Goal: Information Seeking & Learning: Learn about a topic

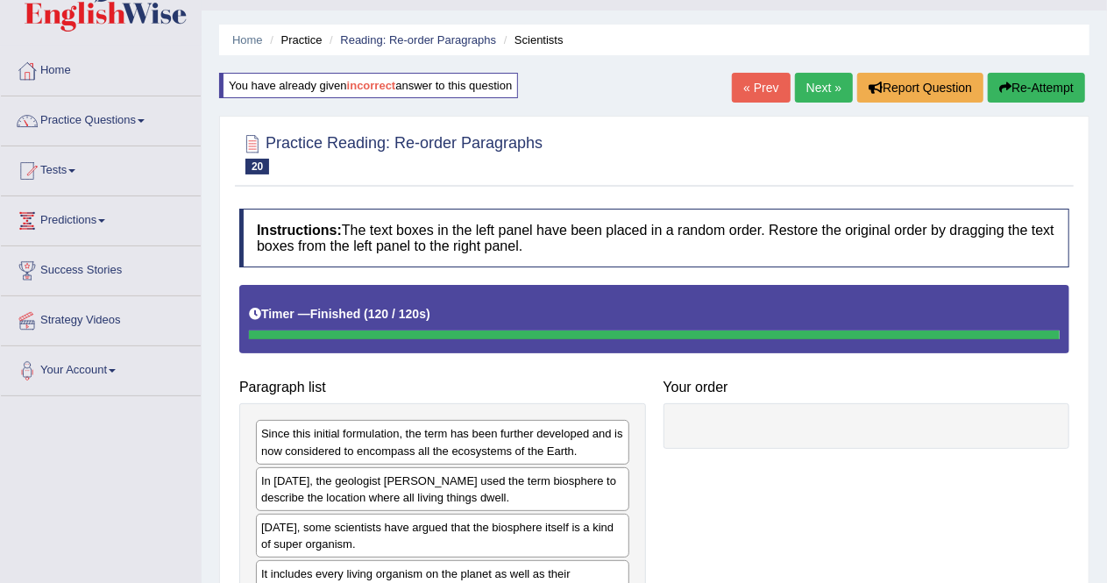
scroll to position [41, 0]
click at [1019, 78] on button "Re-Attempt" at bounding box center [1036, 87] width 97 height 30
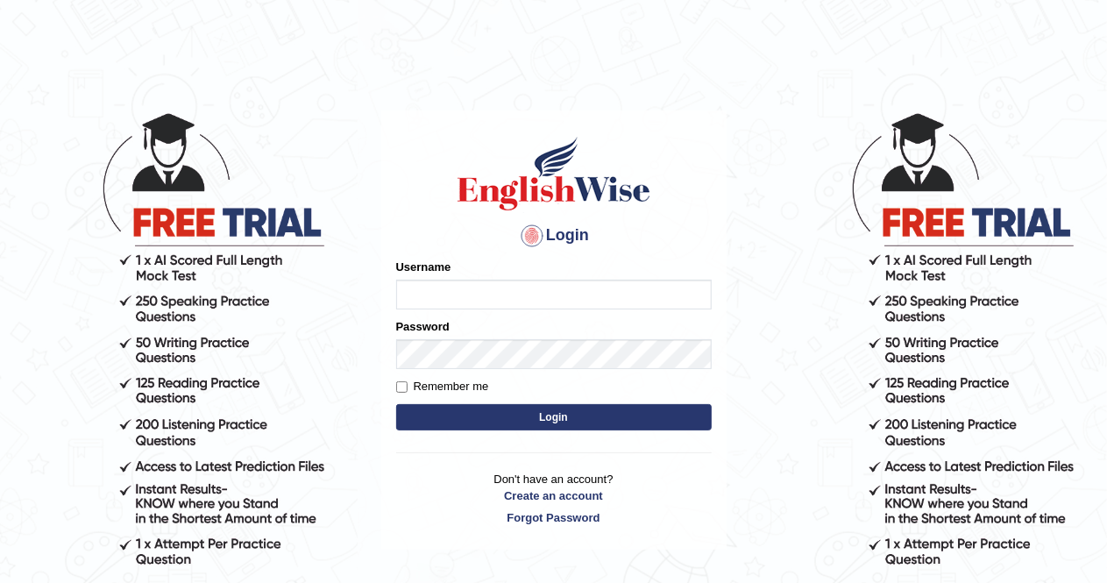
click at [515, 295] on input "Username" at bounding box center [554, 295] width 316 height 30
type input "AlexS"
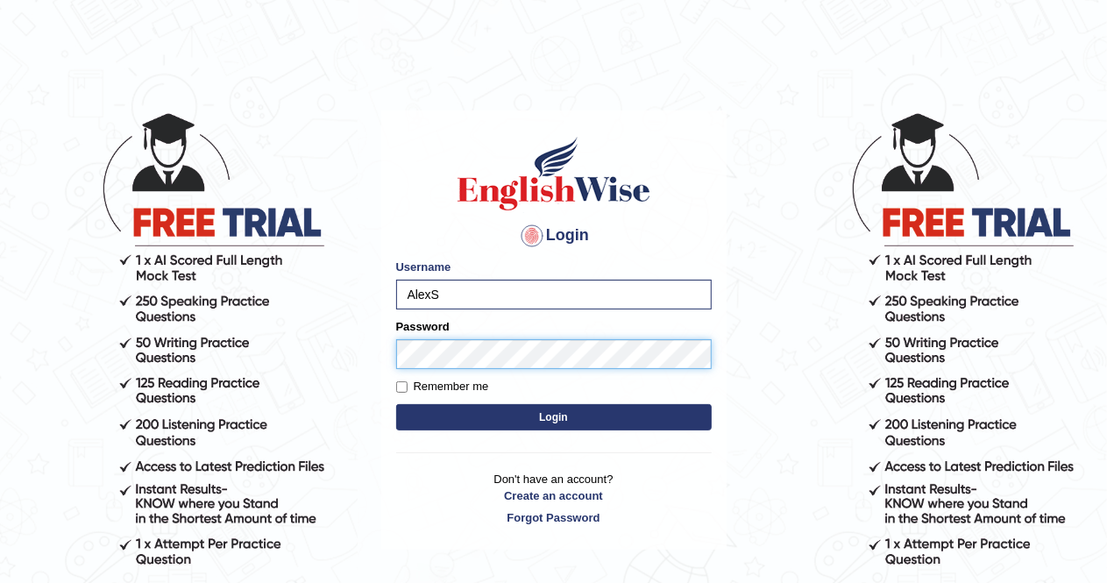
click at [396, 404] on button "Login" at bounding box center [554, 417] width 316 height 26
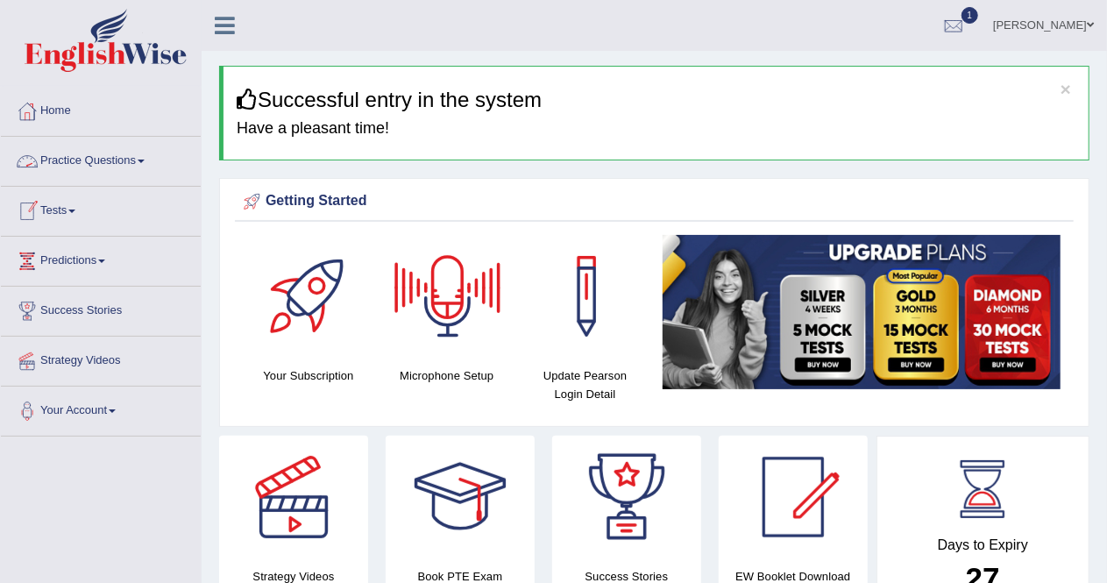
click at [135, 165] on link "Practice Questions" at bounding box center [101, 159] width 200 height 44
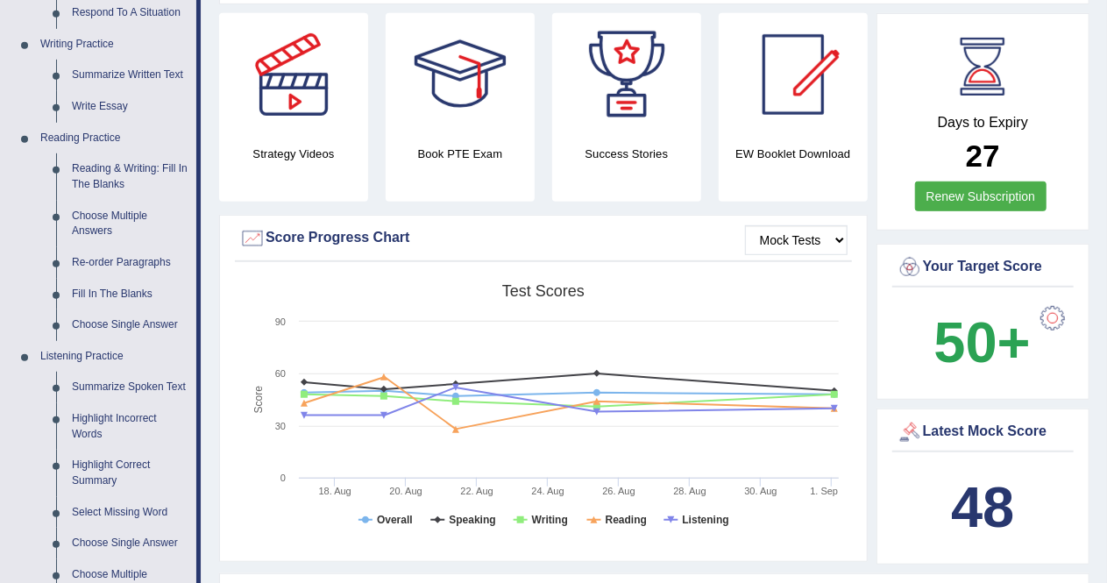
scroll to position [424, 0]
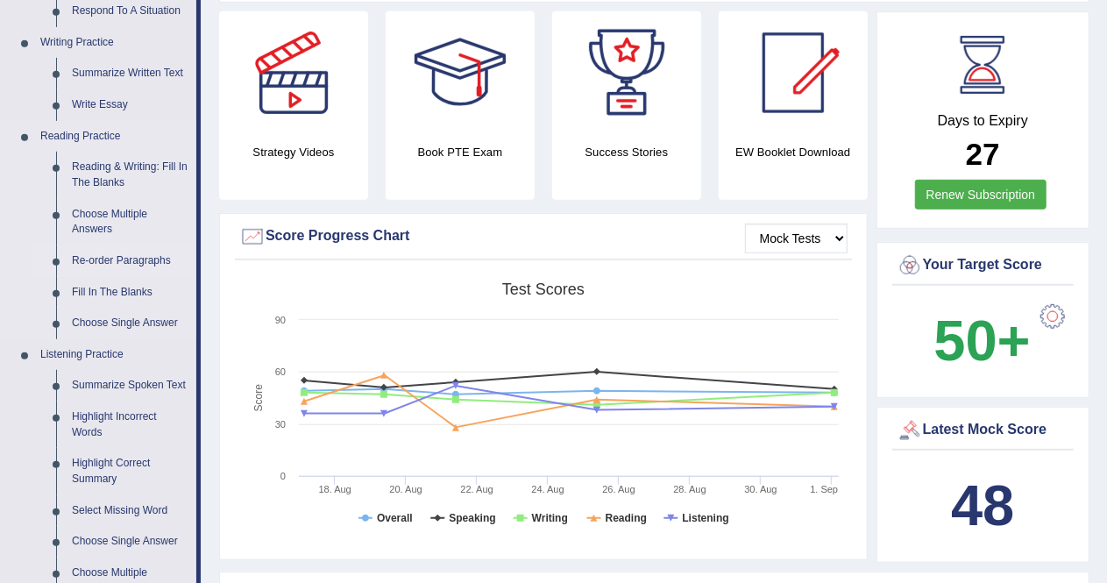
click at [142, 258] on link "Re-order Paragraphs" at bounding box center [130, 261] width 132 height 32
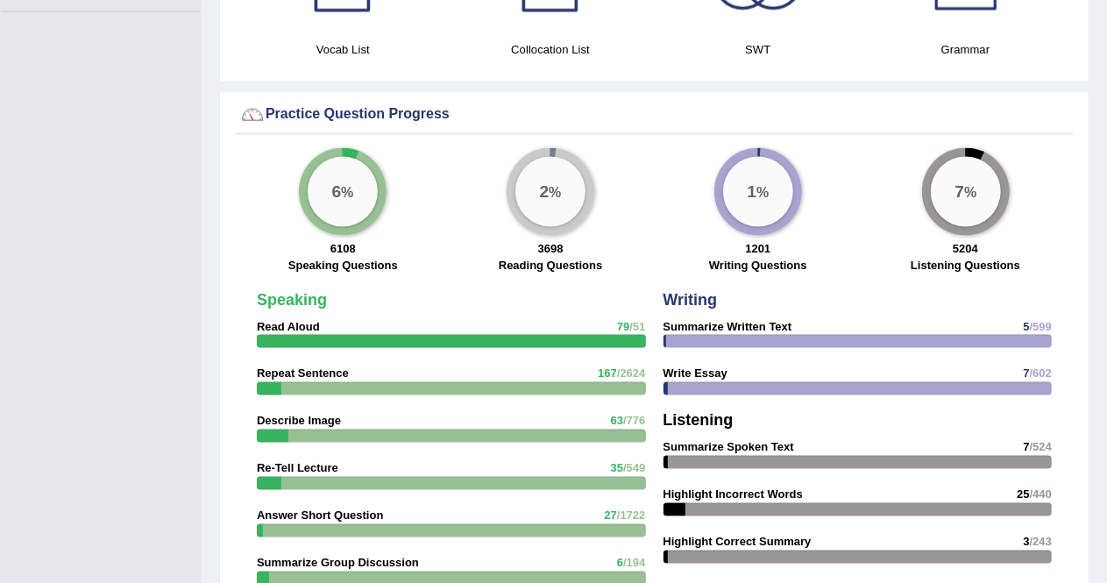
scroll to position [1266, 0]
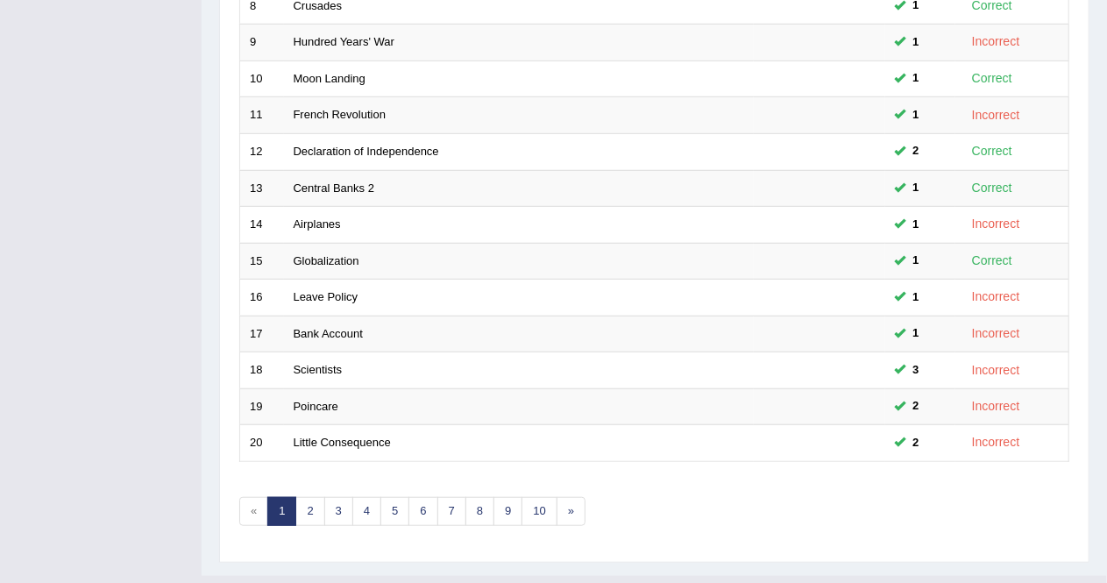
scroll to position [569, 0]
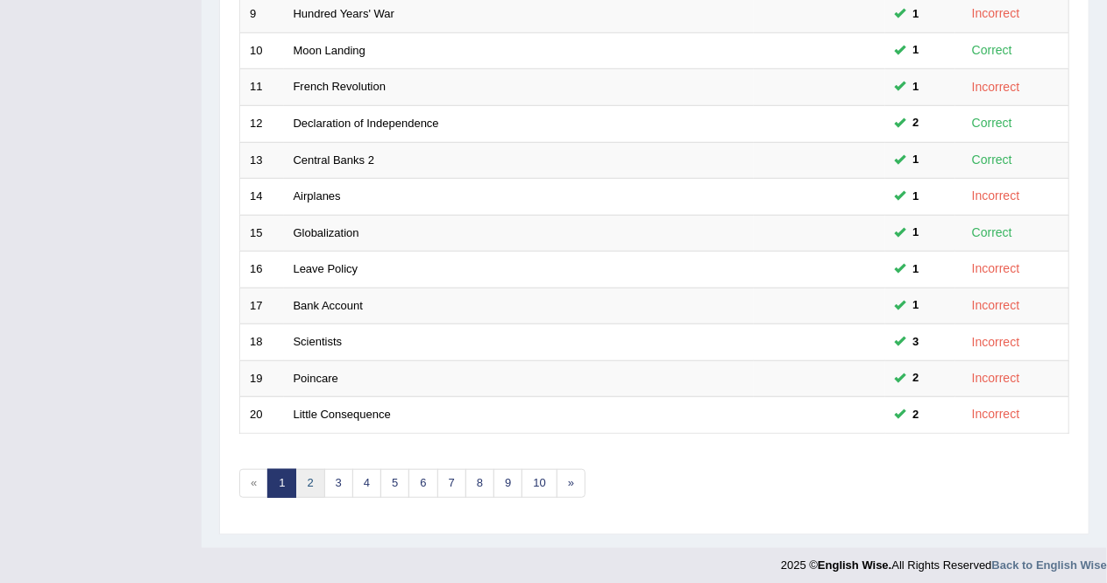
click at [309, 477] on link "2" at bounding box center [309, 483] width 29 height 29
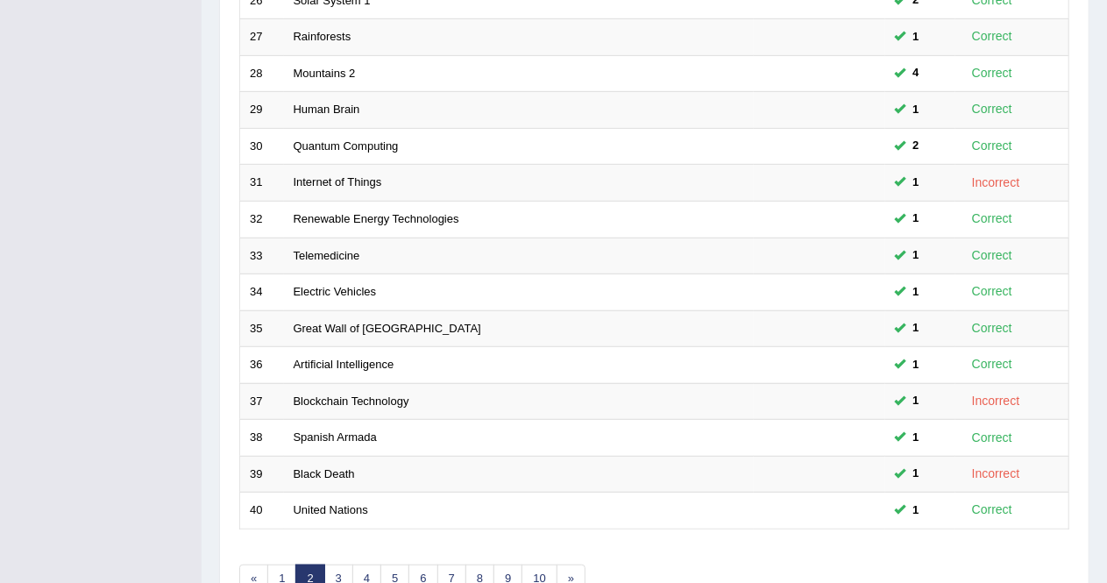
scroll to position [569, 0]
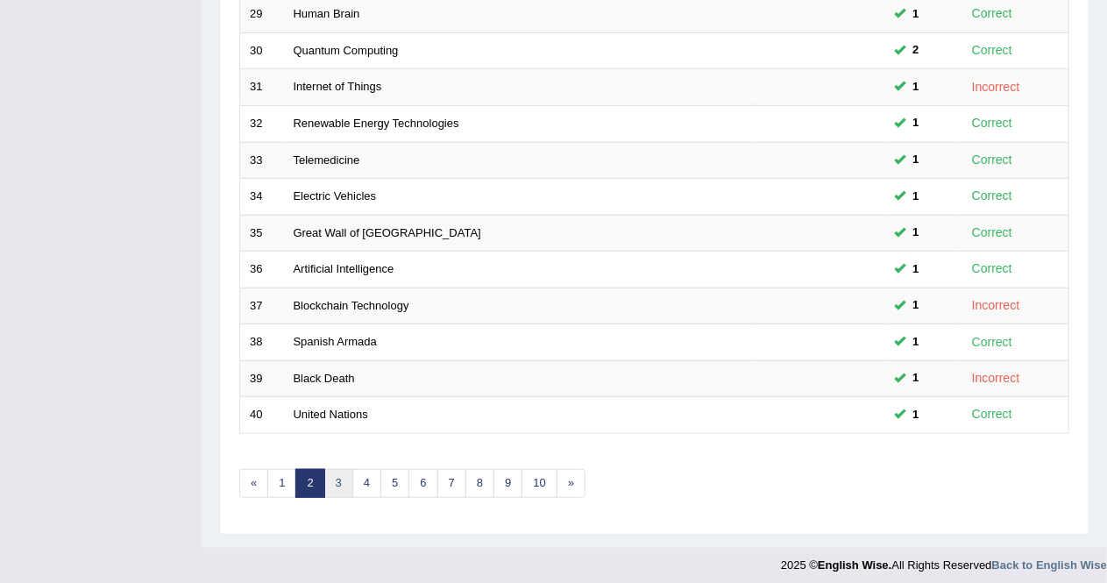
click at [333, 479] on link "3" at bounding box center [338, 483] width 29 height 29
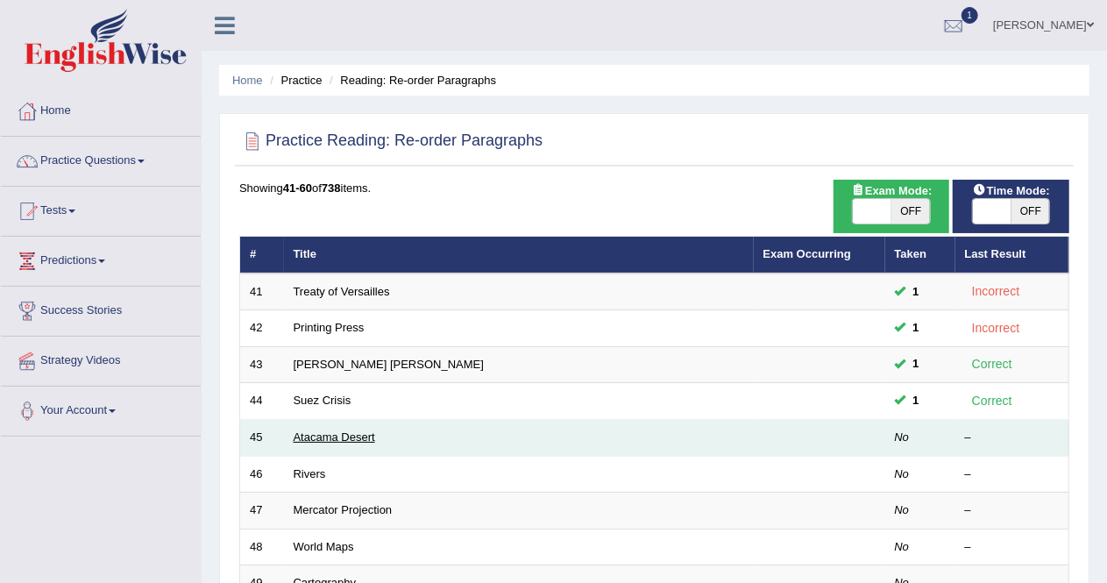
click at [318, 437] on link "Atacama Desert" at bounding box center [335, 436] width 82 height 13
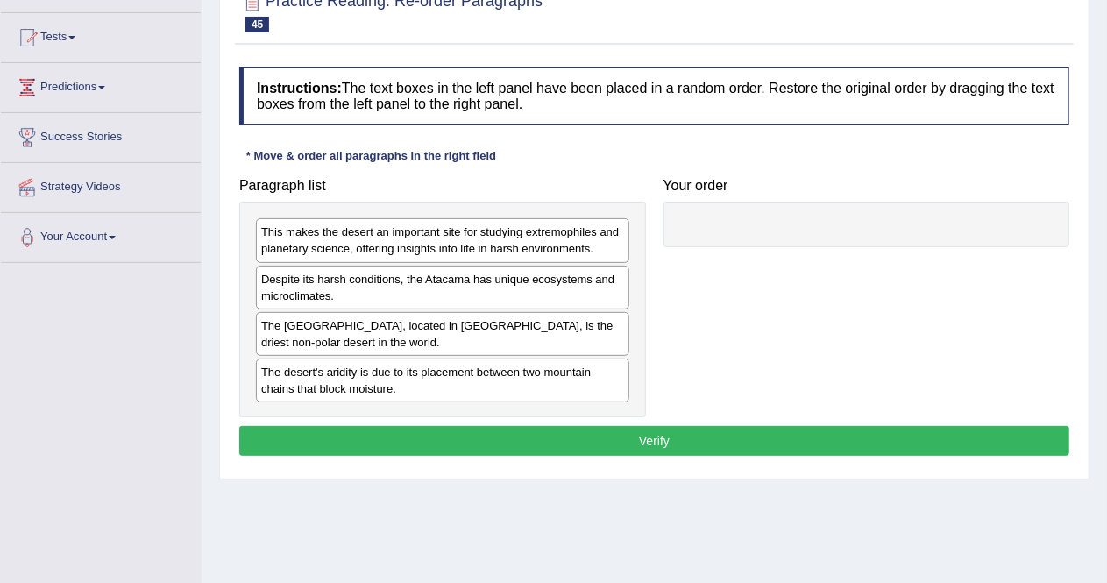
scroll to position [175, 0]
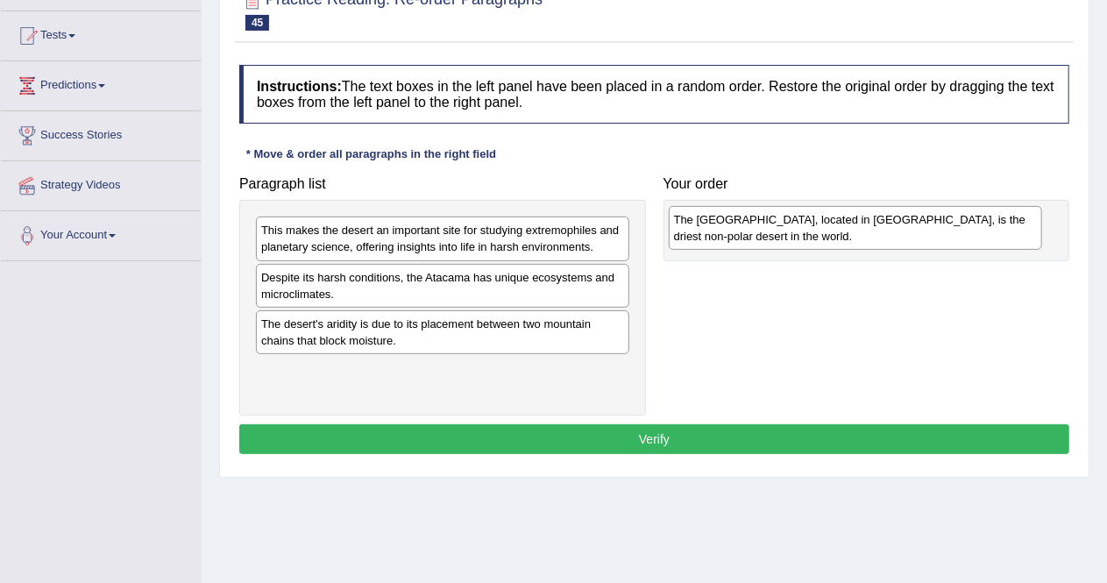
drag, startPoint x: 380, startPoint y: 330, endPoint x: 793, endPoint y: 227, distance: 425.3
click at [793, 227] on div "The [GEOGRAPHIC_DATA], located in [GEOGRAPHIC_DATA], is the driest non-polar de…" at bounding box center [856, 228] width 374 height 44
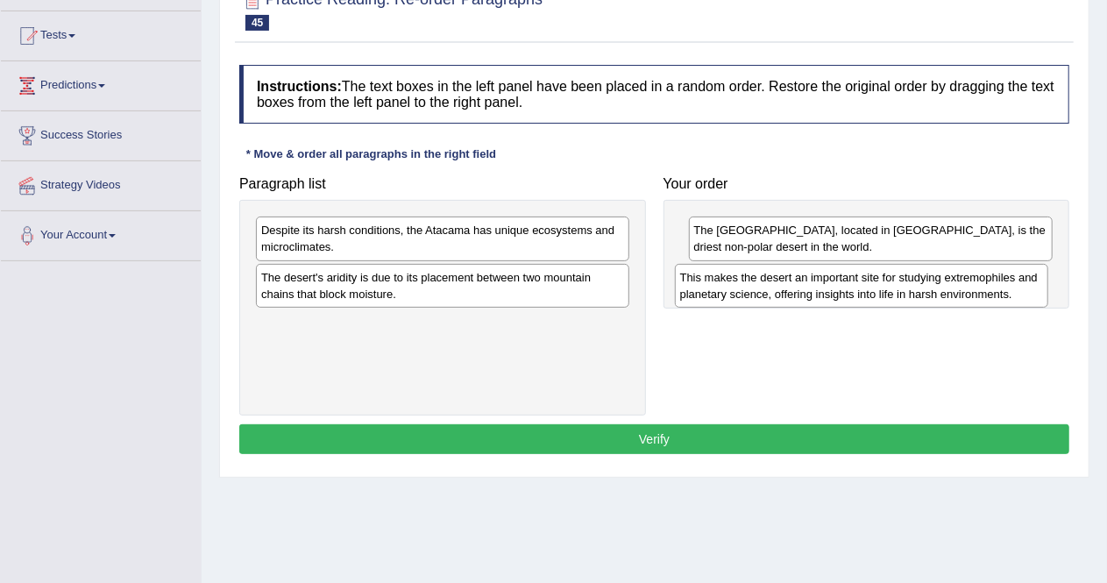
drag, startPoint x: 445, startPoint y: 241, endPoint x: 862, endPoint y: 288, distance: 419.9
click at [862, 288] on div "This makes the desert an important site for studying extremophiles and planetar…" at bounding box center [862, 286] width 374 height 44
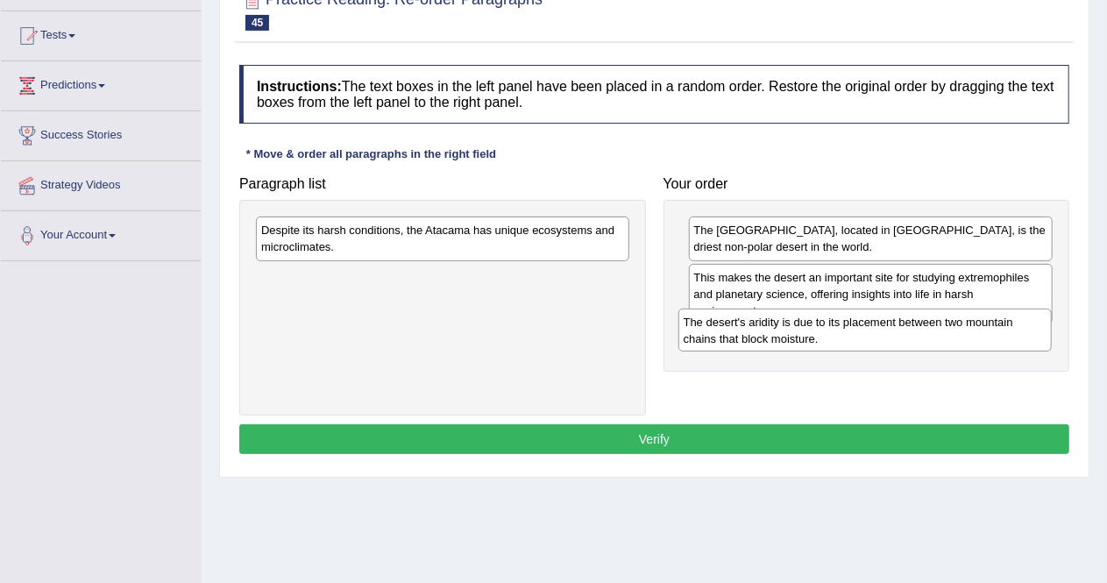
drag, startPoint x: 433, startPoint y: 287, endPoint x: 855, endPoint y: 332, distance: 424.9
click at [855, 332] on div "The desert's aridity is due to its placement between two mountain chains that b…" at bounding box center [865, 331] width 374 height 44
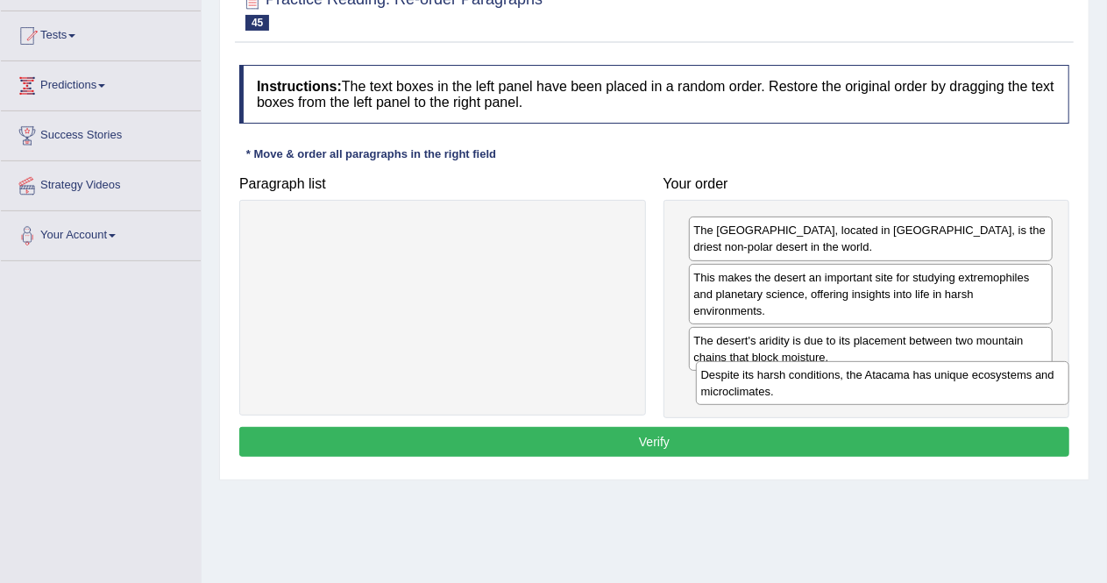
drag, startPoint x: 372, startPoint y: 235, endPoint x: 812, endPoint y: 379, distance: 463.1
click at [812, 379] on div "Despite its harsh conditions, the Atacama has unique ecosystems and microclimat…" at bounding box center [883, 383] width 374 height 44
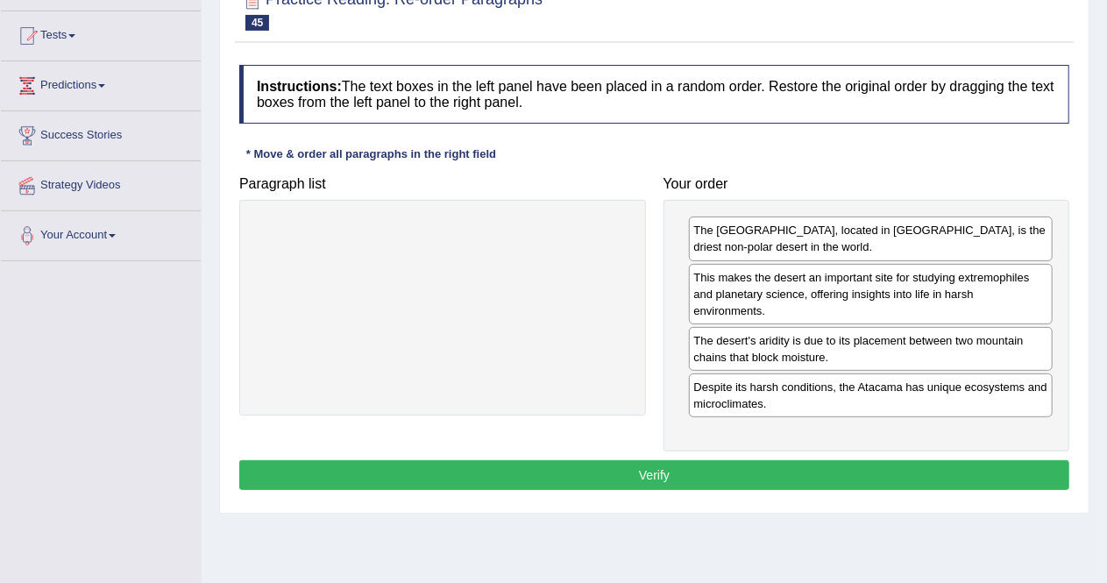
click at [728, 460] on button "Verify" at bounding box center [654, 475] width 830 height 30
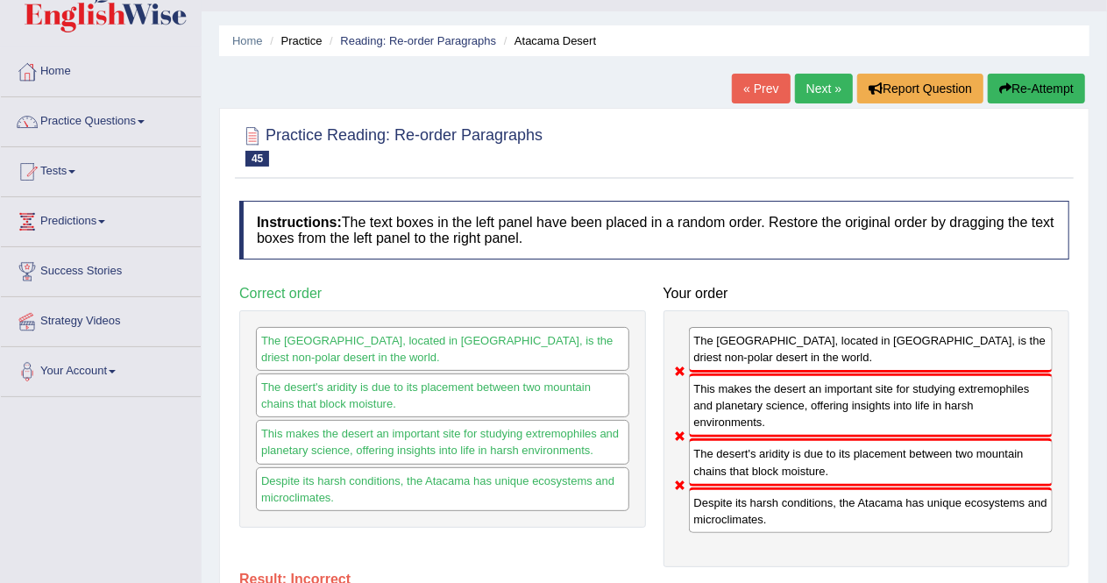
scroll to position [0, 0]
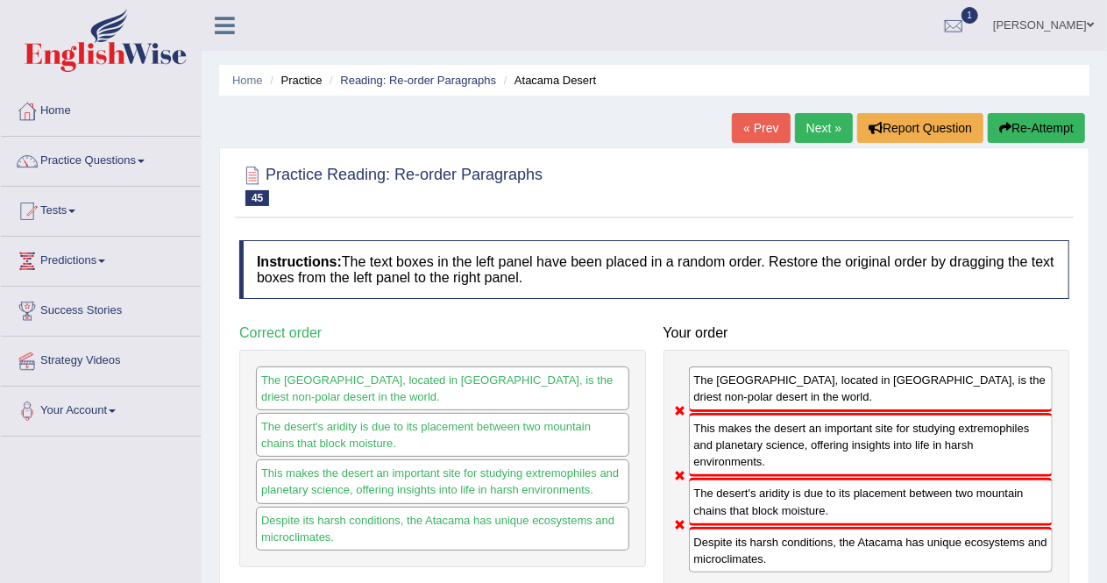
click at [816, 128] on link "Next »" at bounding box center [824, 128] width 58 height 30
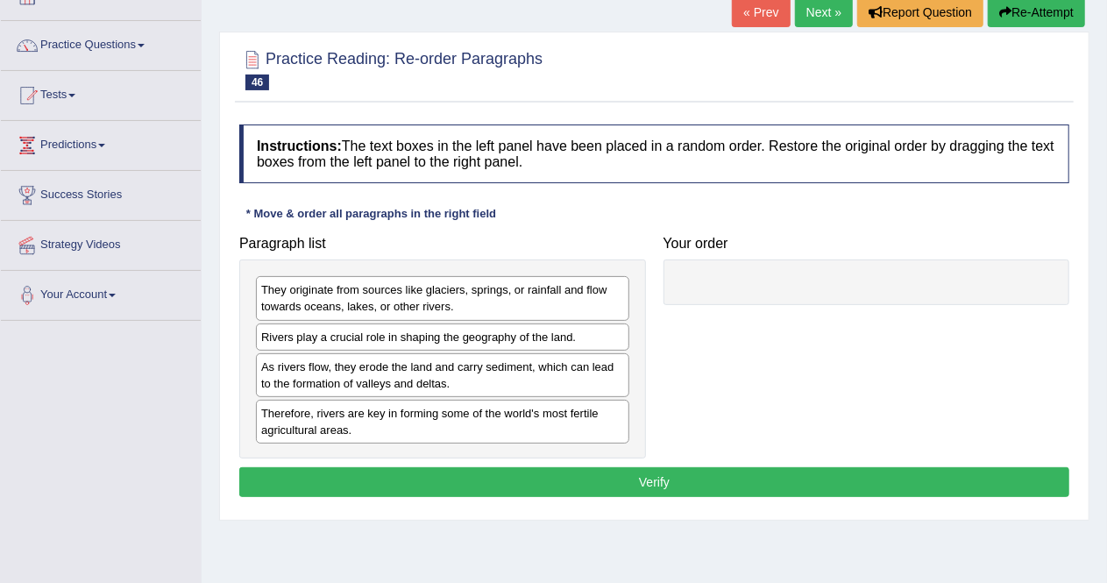
scroll to position [115, 0]
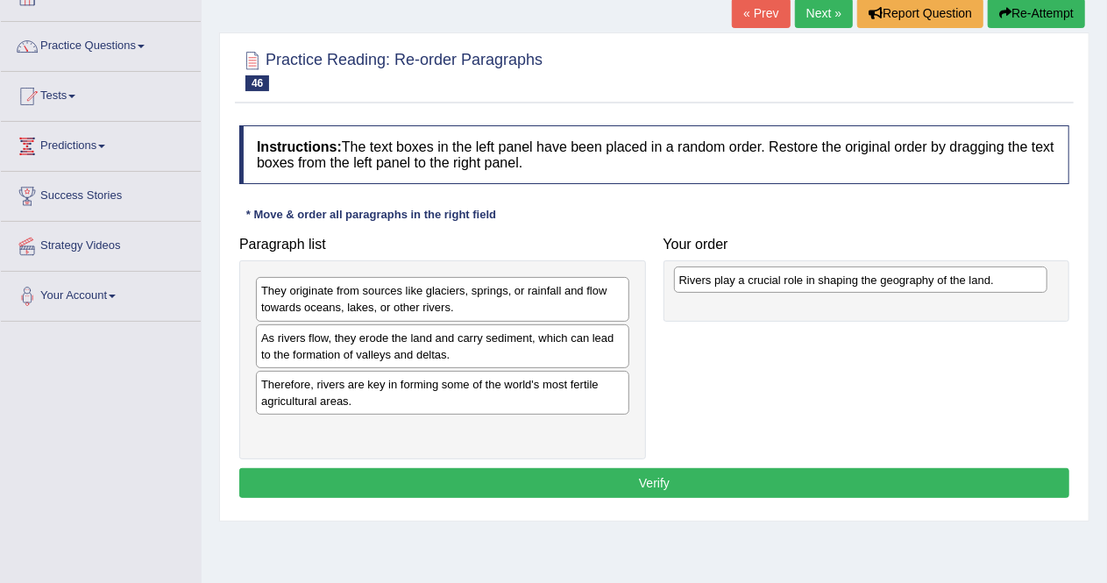
drag, startPoint x: 447, startPoint y: 338, endPoint x: 865, endPoint y: 281, distance: 421.9
click at [865, 281] on div "Rivers play a crucial role in shaping the geography of the land." at bounding box center [861, 279] width 374 height 26
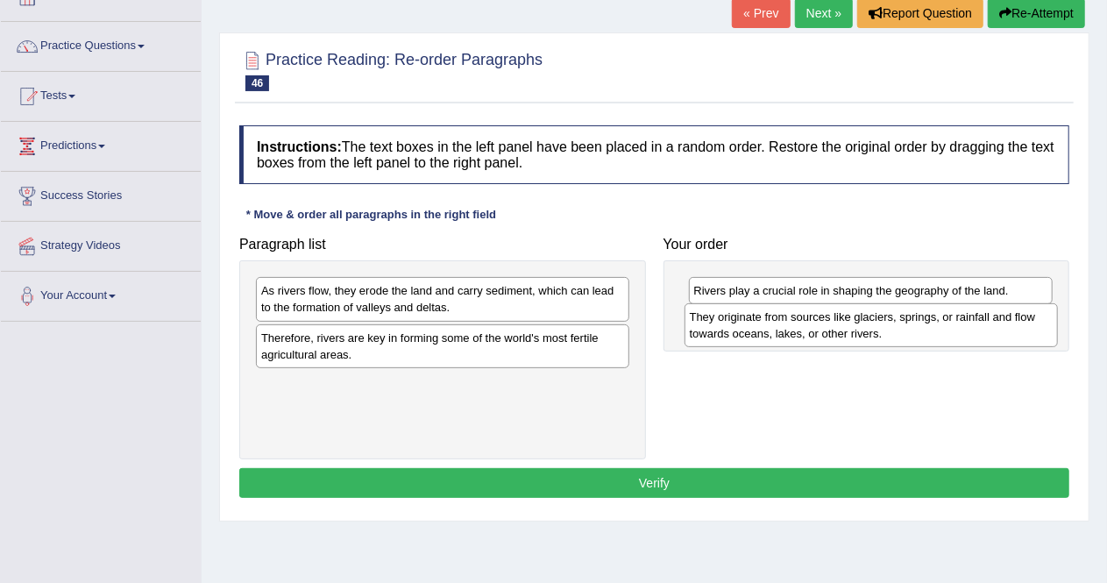
drag, startPoint x: 433, startPoint y: 299, endPoint x: 862, endPoint y: 326, distance: 429.4
click at [862, 326] on div "They originate from sources like glaciers, springs, or rainfall and flow toward…" at bounding box center [871, 325] width 374 height 44
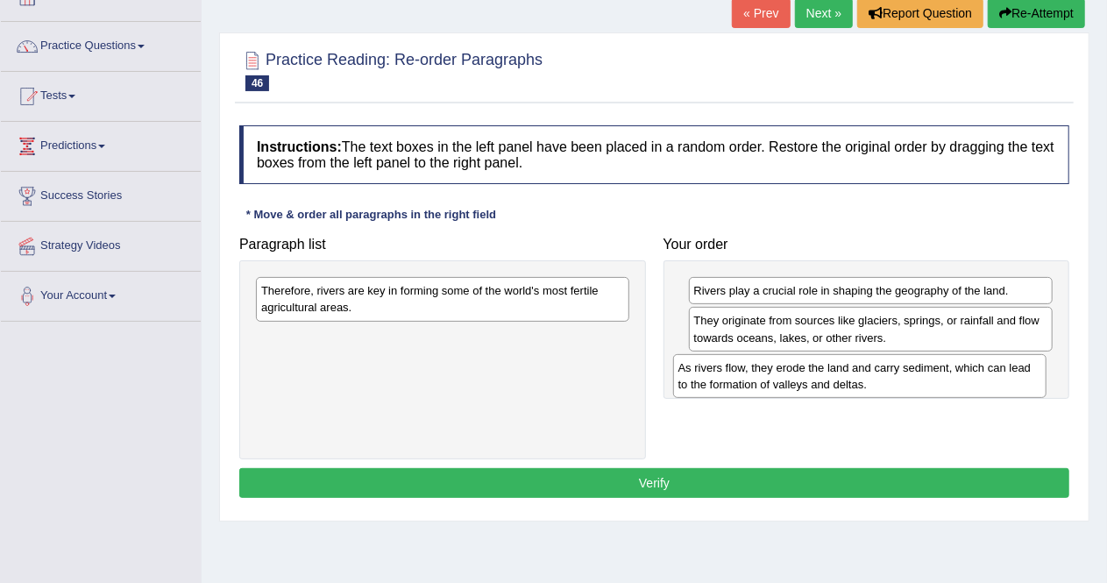
drag, startPoint x: 493, startPoint y: 303, endPoint x: 911, endPoint y: 379, distance: 424.1
click at [911, 379] on div "As rivers flow, they erode the land and carry sediment, which can lead to the f…" at bounding box center [860, 376] width 374 height 44
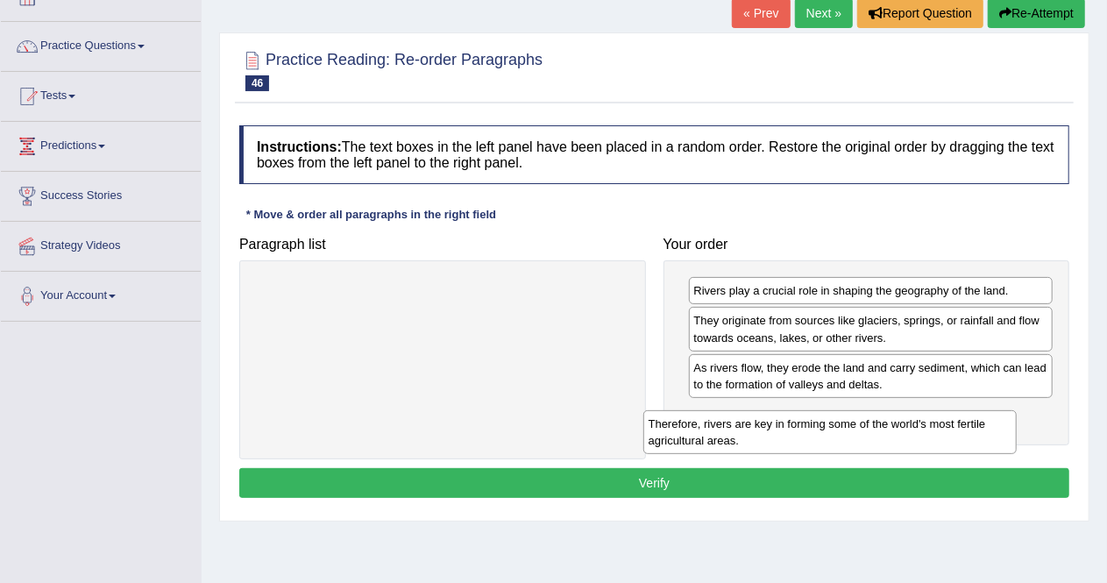
drag, startPoint x: 463, startPoint y: 306, endPoint x: 850, endPoint y: 439, distance: 409.7
click at [850, 439] on div "Therefore, rivers are key in forming some of the world's most fertile agricultu…" at bounding box center [830, 432] width 374 height 44
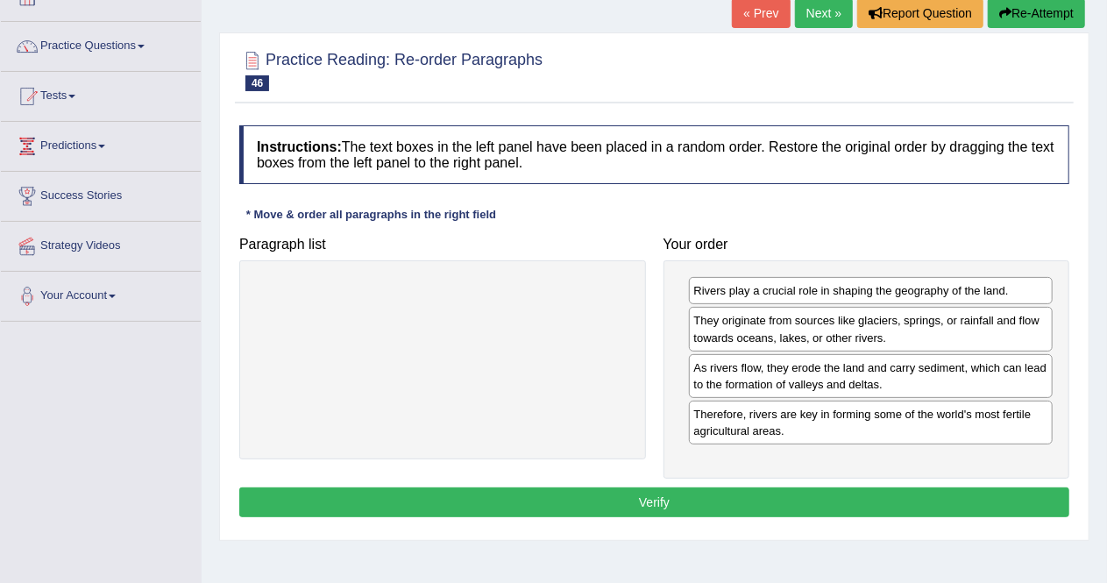
click at [706, 492] on button "Verify" at bounding box center [654, 502] width 830 height 30
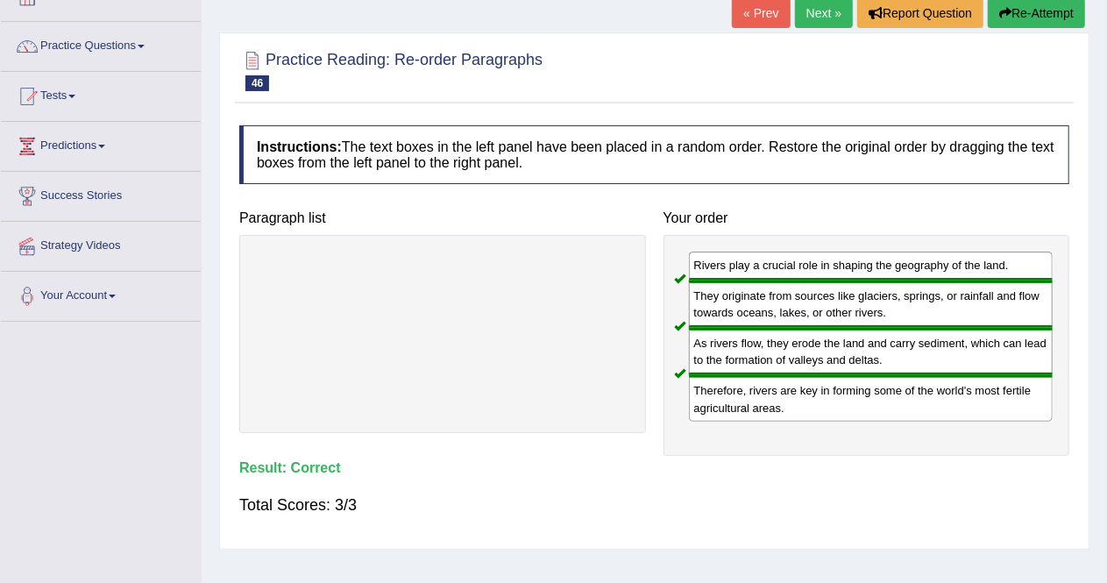
click at [795, 18] on link "Next »" at bounding box center [824, 13] width 58 height 30
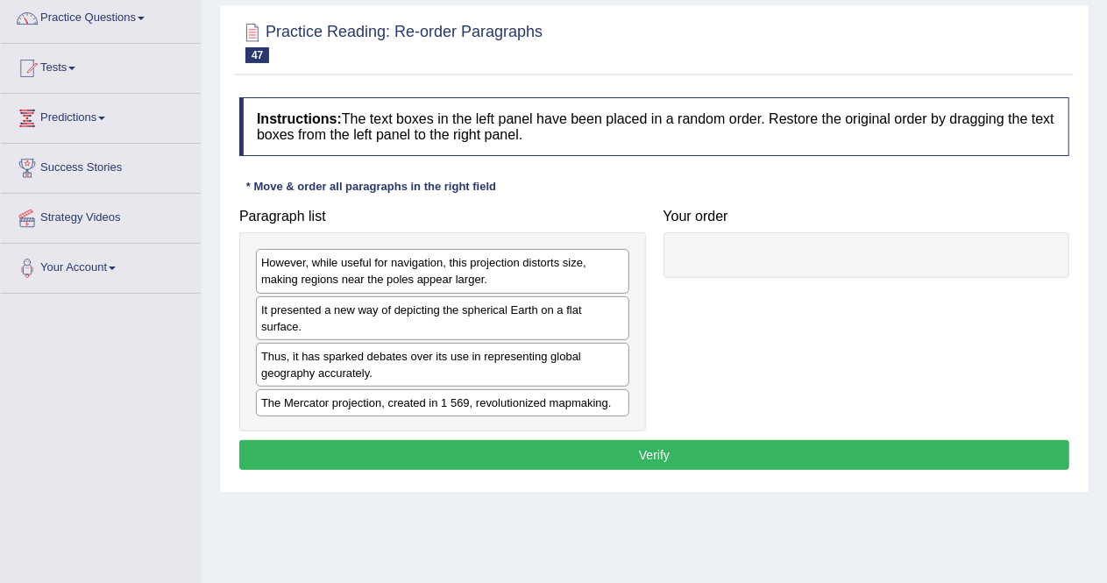
scroll to position [144, 0]
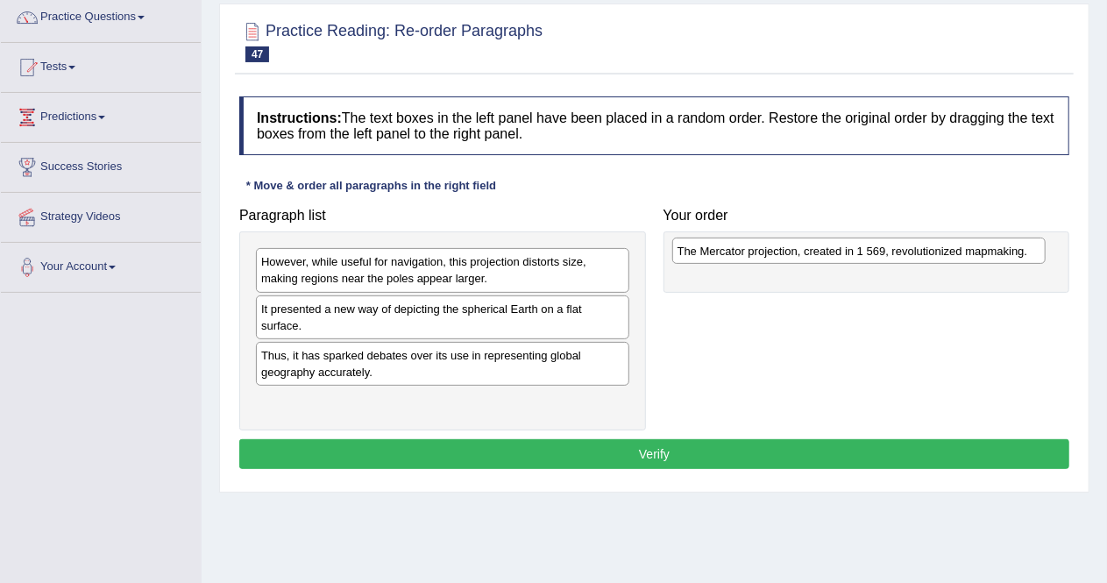
drag, startPoint x: 487, startPoint y: 408, endPoint x: 904, endPoint y: 258, distance: 442.5
click at [904, 258] on div "The Mercator projection, created in 1 569, revolutionized mapmaking." at bounding box center [859, 251] width 374 height 26
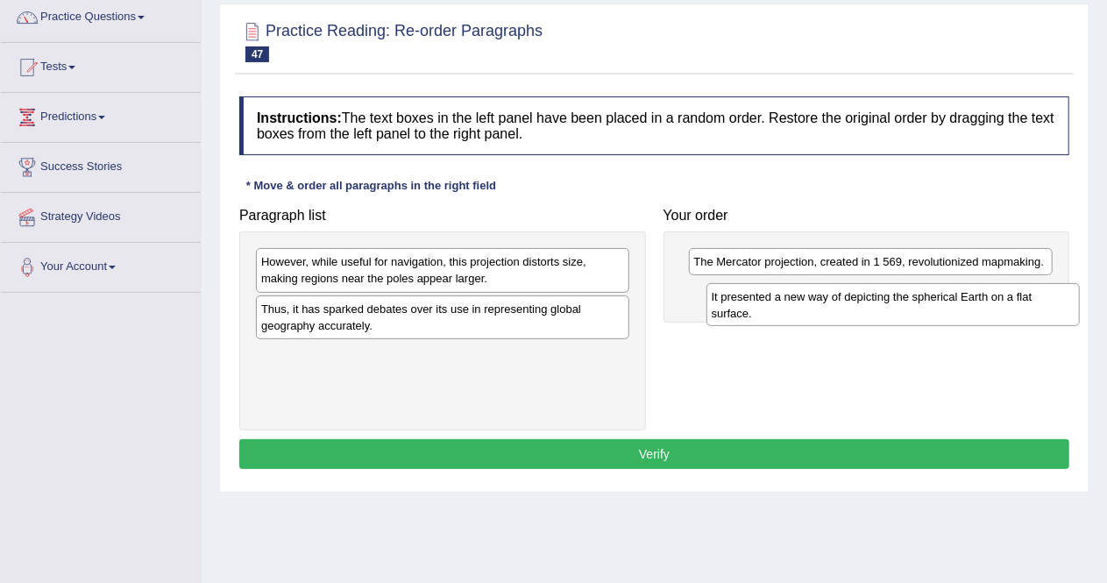
drag, startPoint x: 468, startPoint y: 315, endPoint x: 919, endPoint y: 302, distance: 450.7
click at [919, 302] on div "It presented a new way of depicting the spherical Earth on a flat surface." at bounding box center [893, 305] width 374 height 44
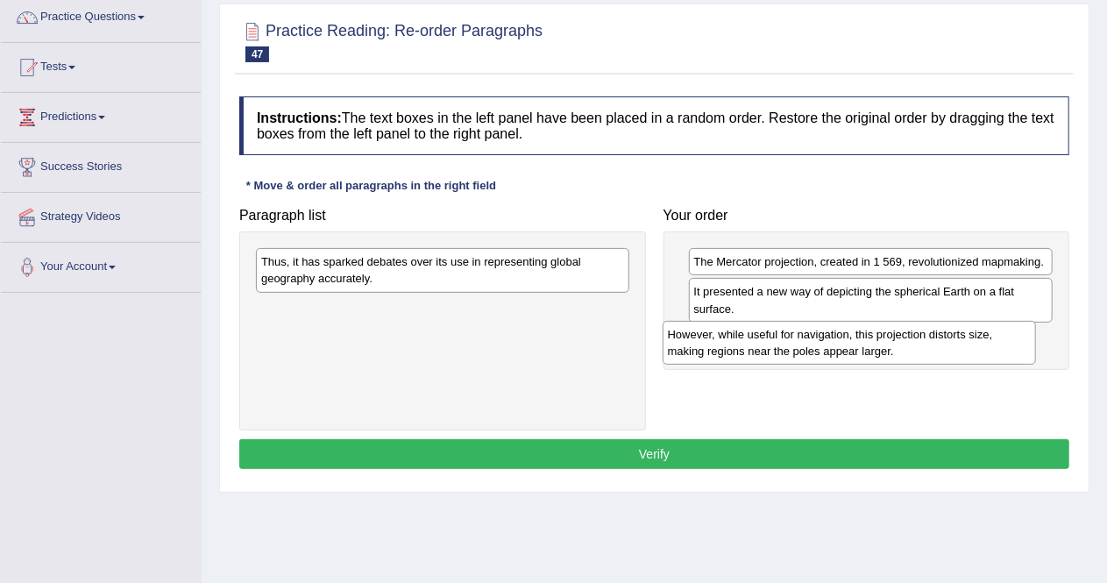
drag, startPoint x: 433, startPoint y: 276, endPoint x: 840, endPoint y: 348, distance: 413.0
click at [840, 348] on div "However, while useful for navigation, this projection distorts size, making reg…" at bounding box center [850, 343] width 374 height 44
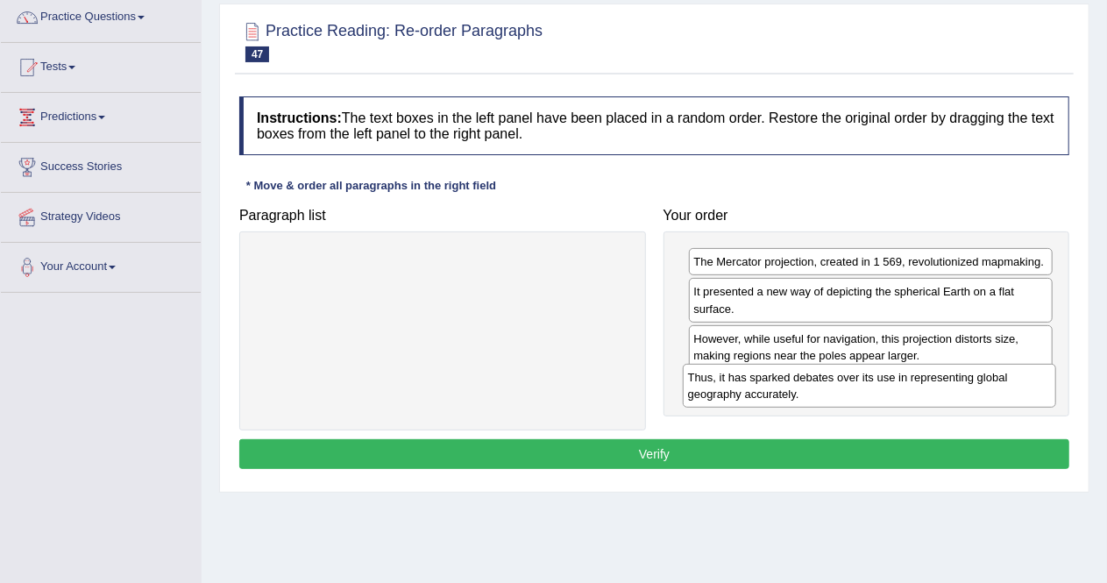
drag, startPoint x: 460, startPoint y: 273, endPoint x: 891, endPoint y: 394, distance: 447.8
click at [891, 394] on div "Thus, it has sparked debates over its use in representing global geography accu…" at bounding box center [870, 386] width 374 height 44
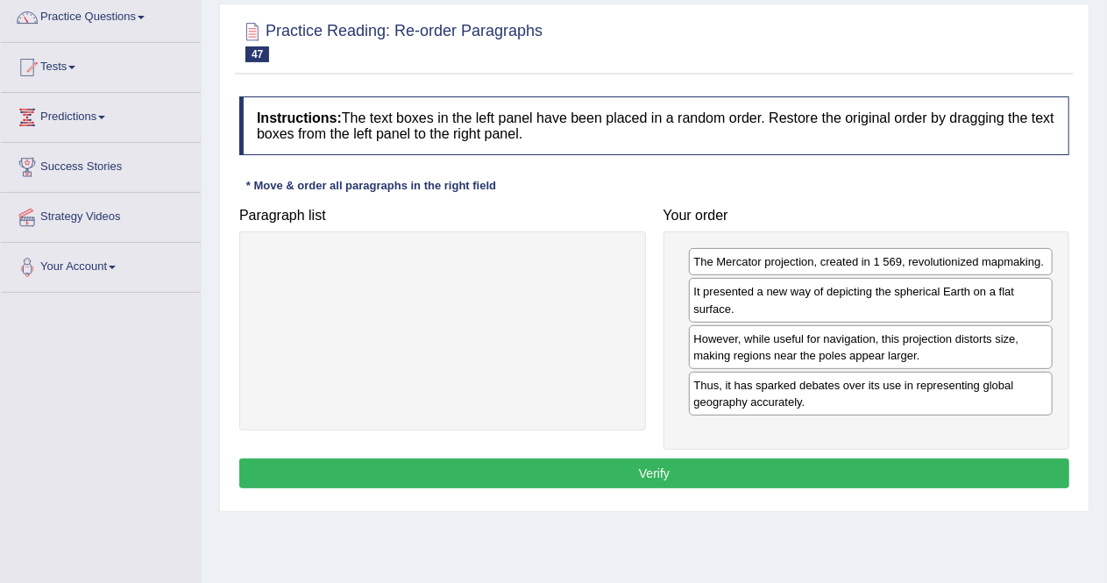
click at [714, 470] on button "Verify" at bounding box center [654, 473] width 830 height 30
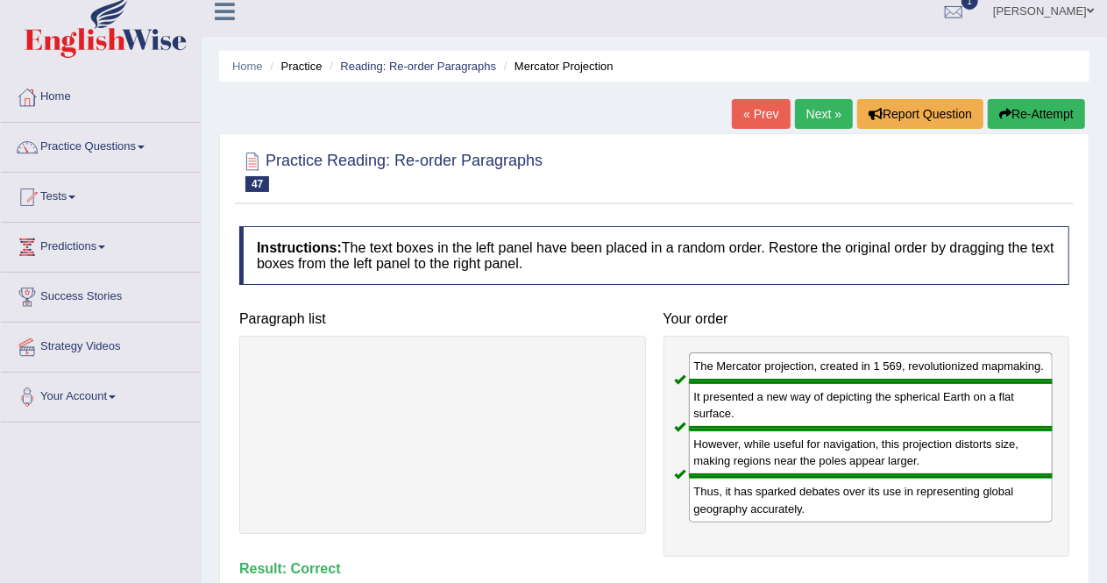
scroll to position [0, 0]
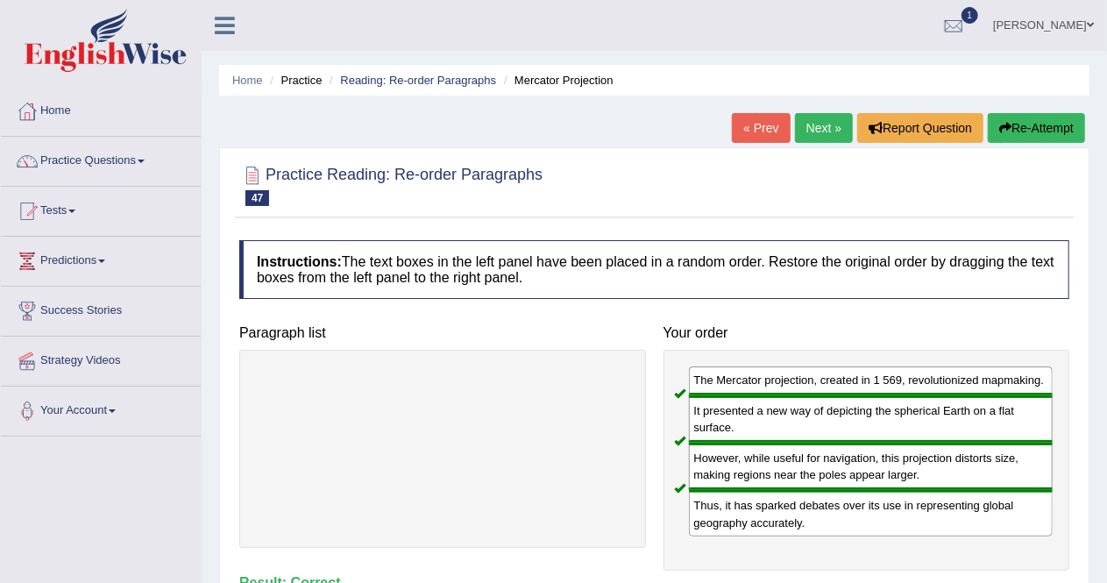
click at [818, 131] on link "Next »" at bounding box center [824, 128] width 58 height 30
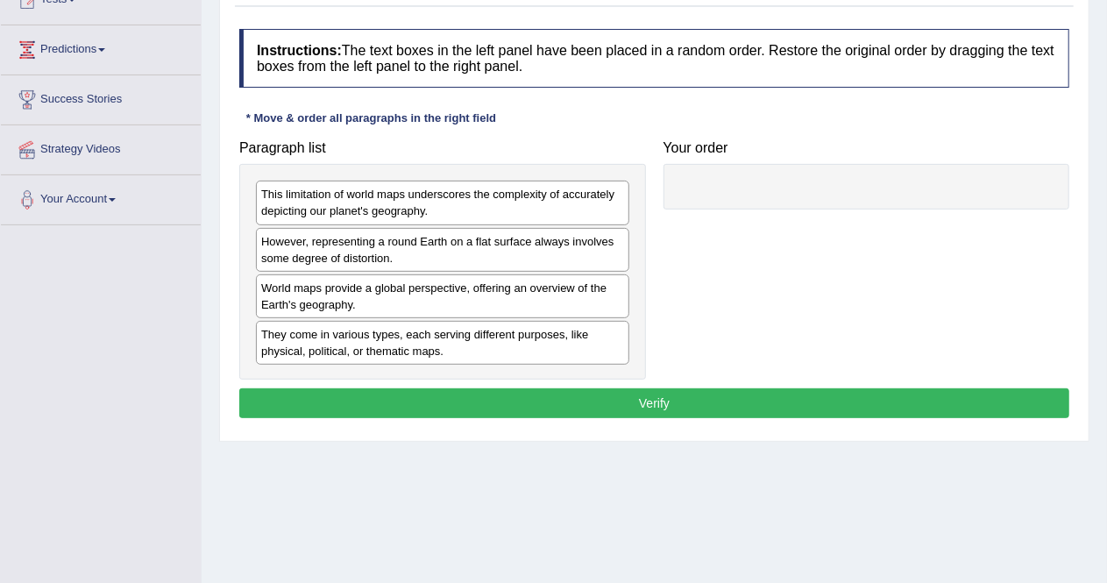
scroll to position [221, 0]
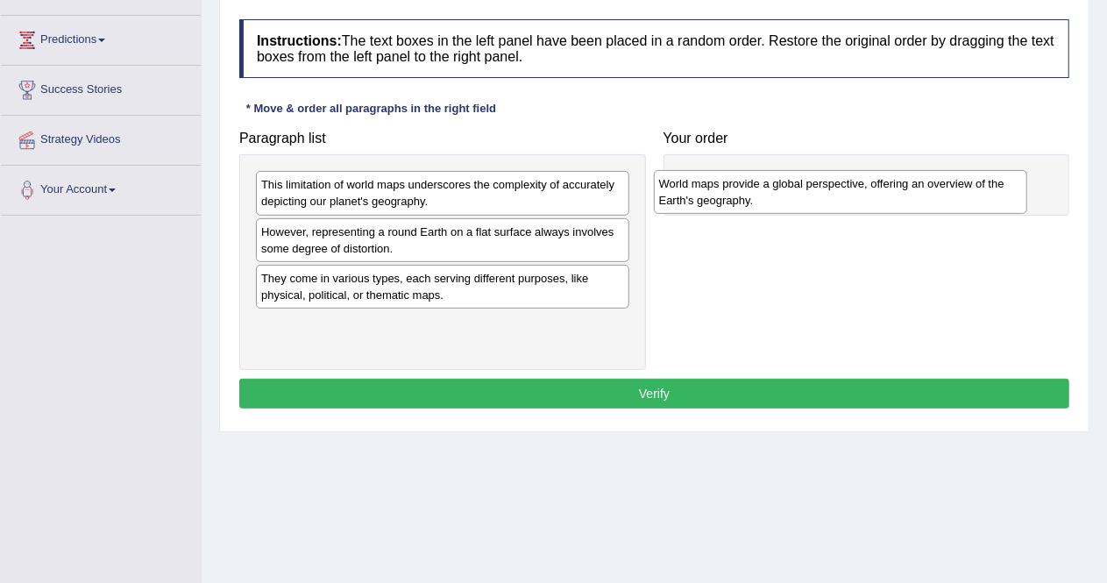
drag, startPoint x: 428, startPoint y: 285, endPoint x: 826, endPoint y: 192, distance: 408.6
click at [826, 192] on div "World maps provide a global perspective, offering an overview of the Earth's ge…" at bounding box center [841, 192] width 374 height 44
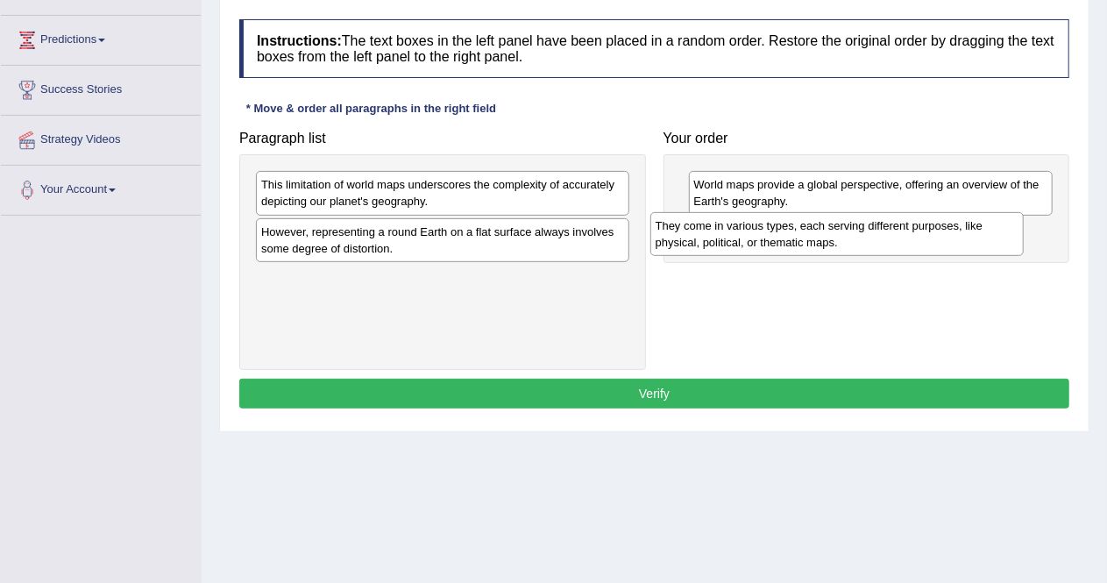
drag, startPoint x: 493, startPoint y: 297, endPoint x: 887, endPoint y: 246, distance: 397.7
click at [887, 246] on div "They come in various types, each serving different purposes, like physical, pol…" at bounding box center [837, 234] width 374 height 44
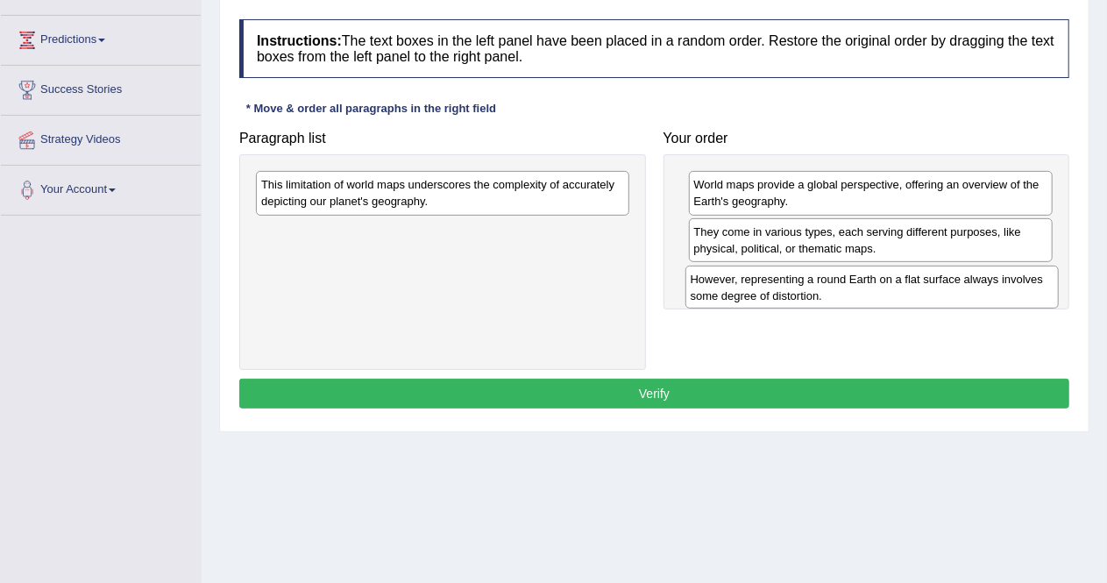
drag, startPoint x: 421, startPoint y: 238, endPoint x: 854, endPoint y: 286, distance: 435.6
click at [854, 286] on div "However, representing a round Earth on a flat surface always involves some degr…" at bounding box center [872, 288] width 374 height 44
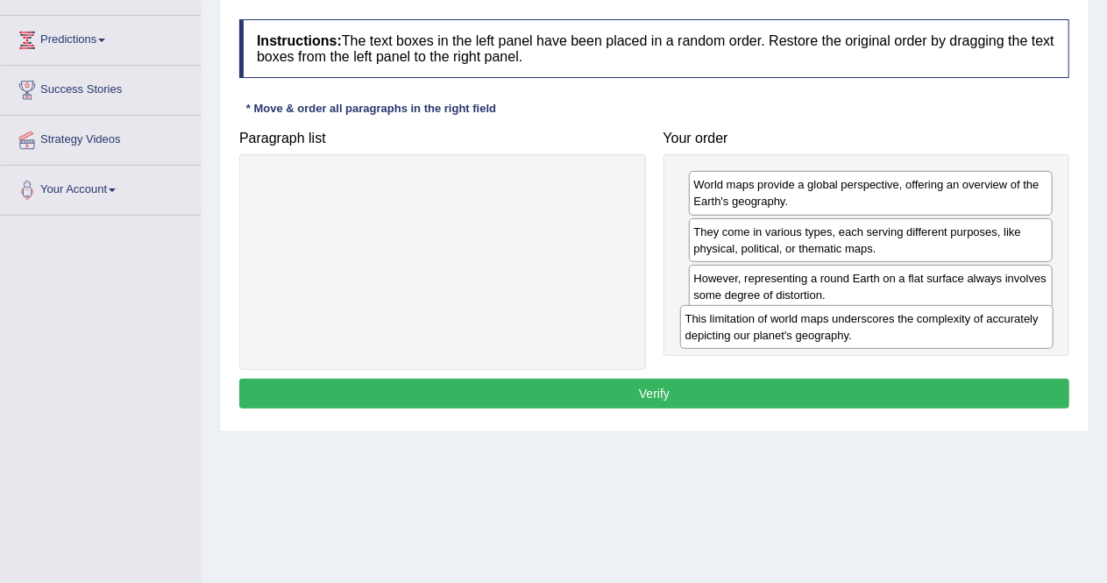
drag, startPoint x: 472, startPoint y: 179, endPoint x: 896, endPoint y: 313, distance: 444.9
click at [896, 313] on div "This limitation of world maps underscores the complexity of accurately depictin…" at bounding box center [867, 327] width 374 height 44
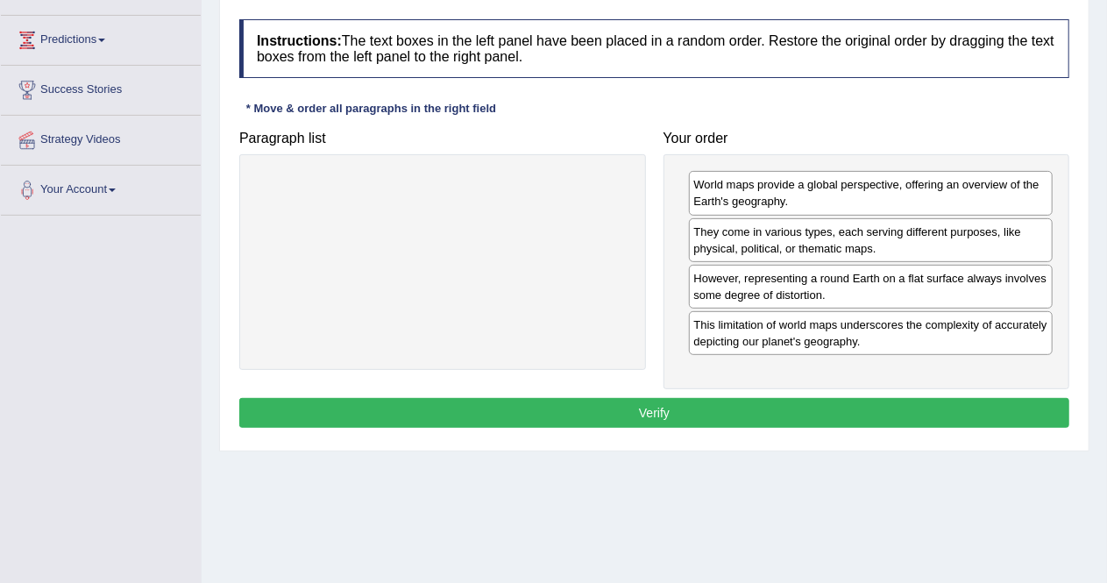
click at [649, 400] on button "Verify" at bounding box center [654, 413] width 830 height 30
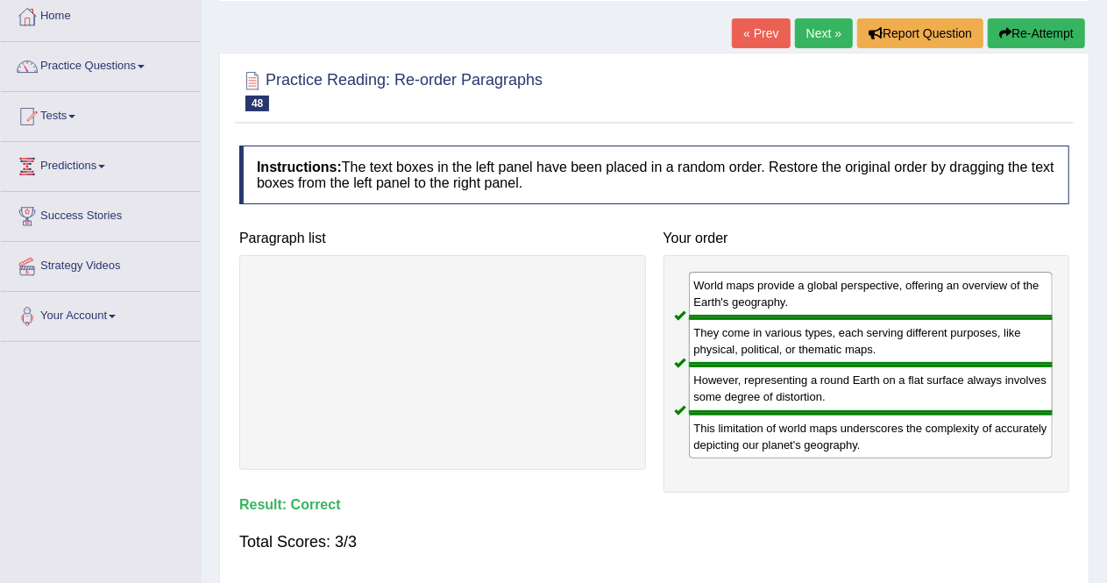
scroll to position [89, 0]
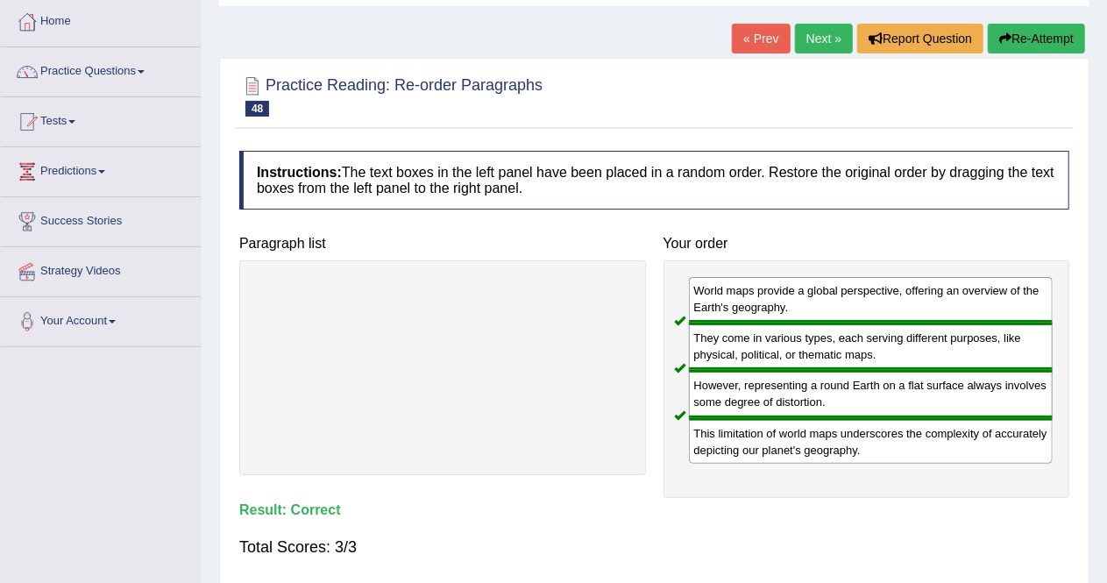
click at [815, 29] on link "Next »" at bounding box center [824, 39] width 58 height 30
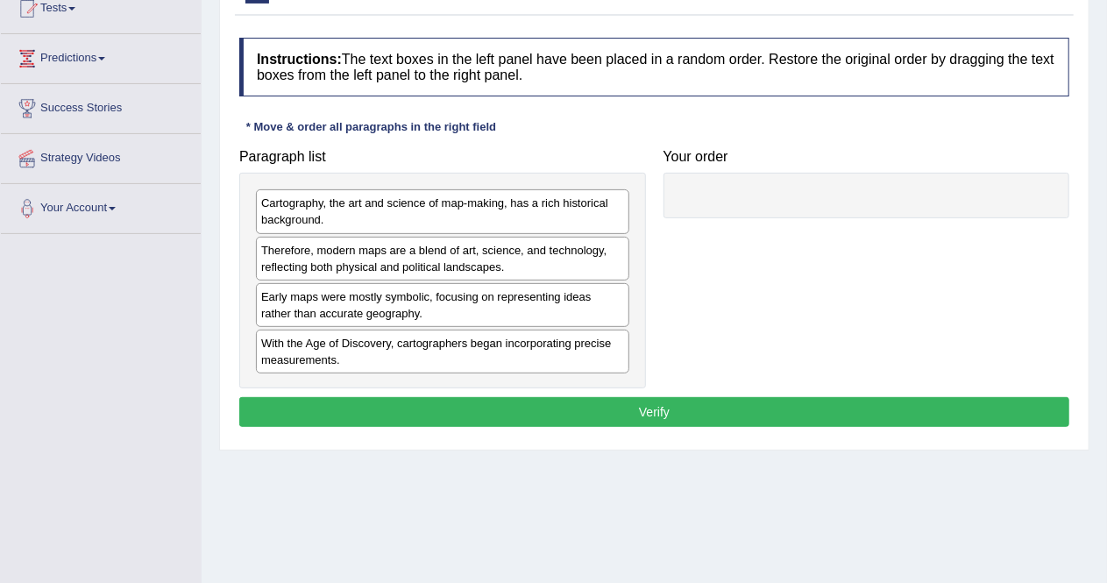
scroll to position [219, 0]
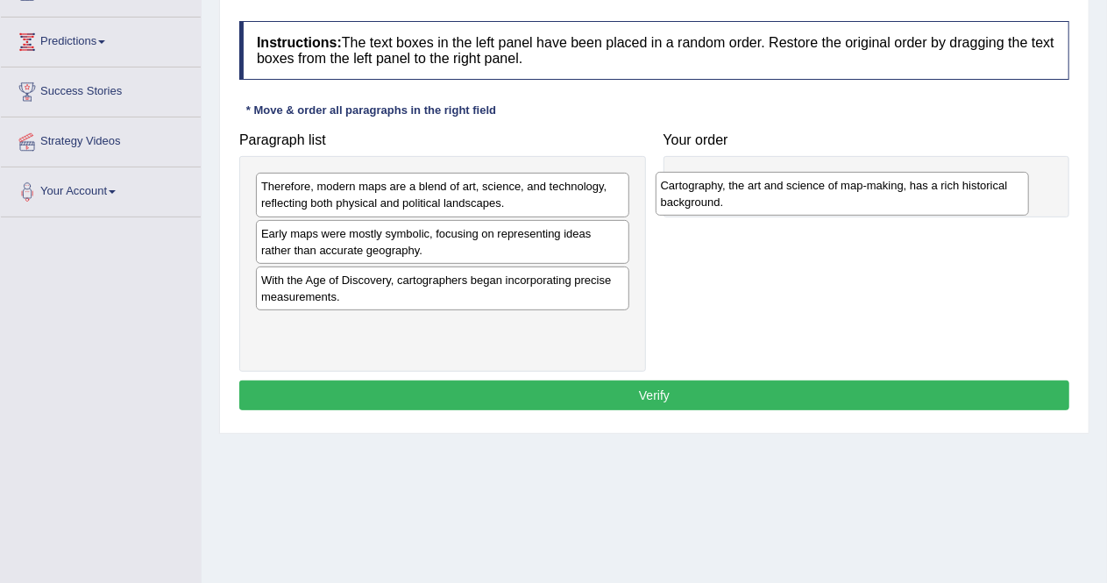
drag, startPoint x: 436, startPoint y: 197, endPoint x: 838, endPoint y: 195, distance: 401.4
click at [838, 195] on div "Cartography, the art and science of map-making, has a rich historical backgroun…" at bounding box center [843, 194] width 374 height 44
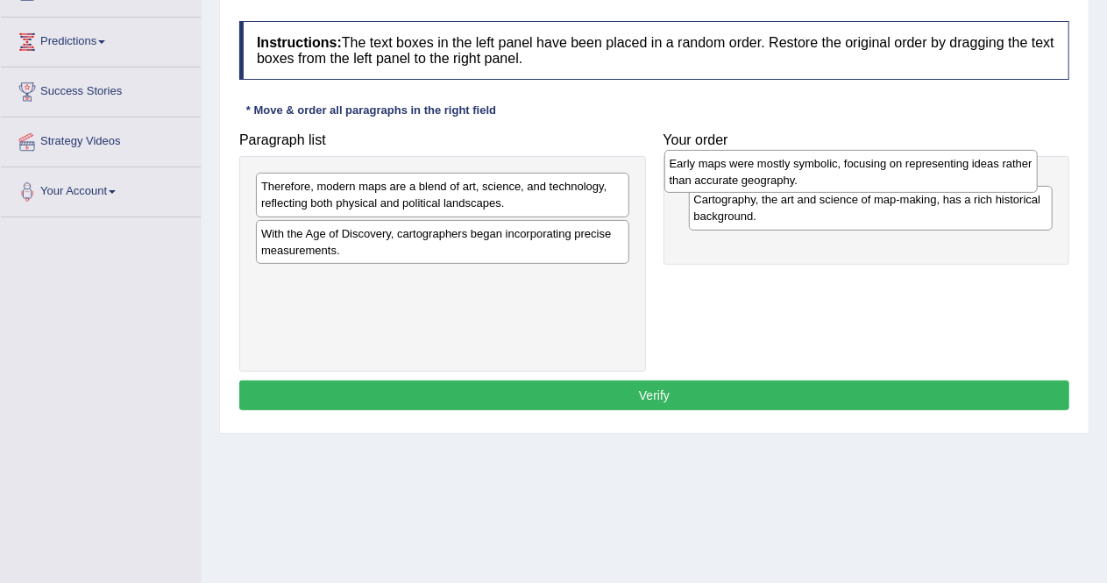
drag, startPoint x: 514, startPoint y: 240, endPoint x: 922, endPoint y: 171, distance: 414.2
click at [922, 171] on div "Early maps were mostly symbolic, focusing on representing ideas rather than acc…" at bounding box center [851, 172] width 374 height 44
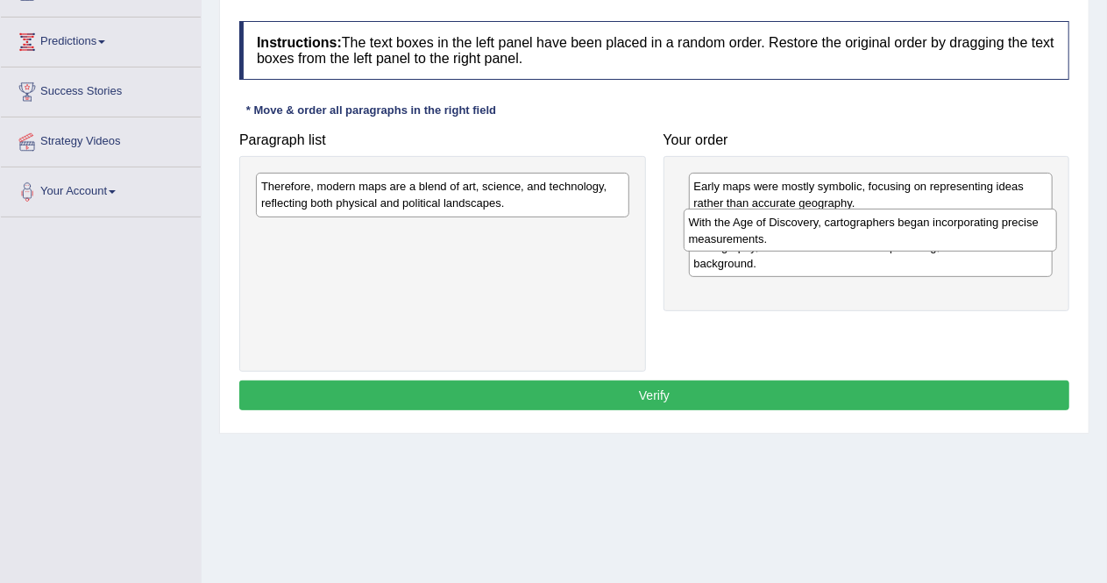
drag, startPoint x: 483, startPoint y: 245, endPoint x: 911, endPoint y: 235, distance: 427.8
click at [911, 235] on div "With the Age of Discovery, cartographers began incorporating precise measuremen…" at bounding box center [871, 231] width 374 height 44
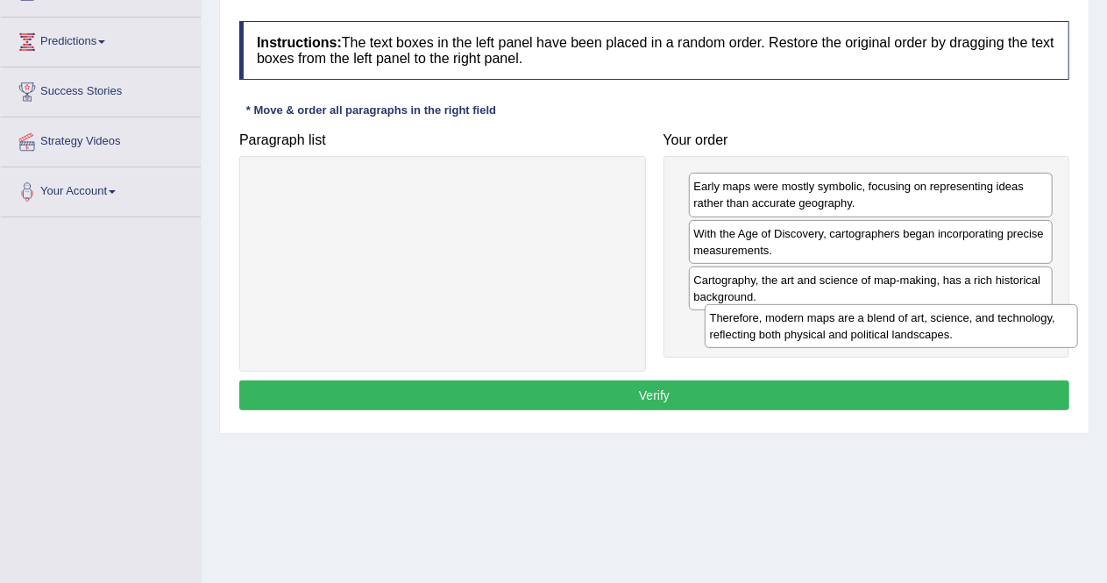
drag, startPoint x: 398, startPoint y: 181, endPoint x: 841, endPoint y: 320, distance: 464.6
click at [841, 320] on div "Therefore, modern maps are a blend of art, science, and technology, reflecting …" at bounding box center [892, 326] width 374 height 44
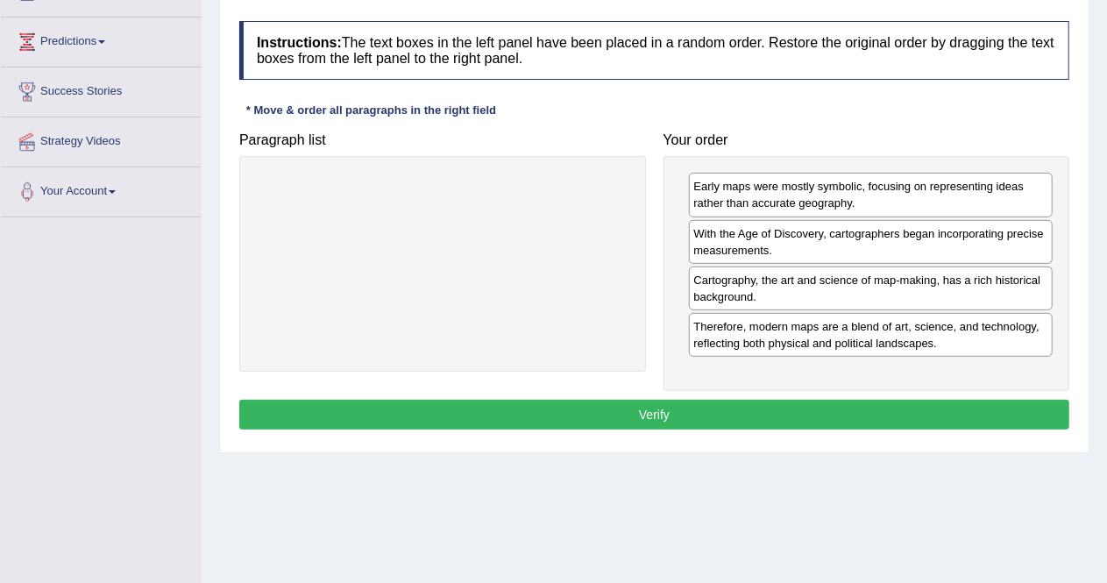
click at [618, 405] on button "Verify" at bounding box center [654, 415] width 830 height 30
